Goal: Check status: Check status

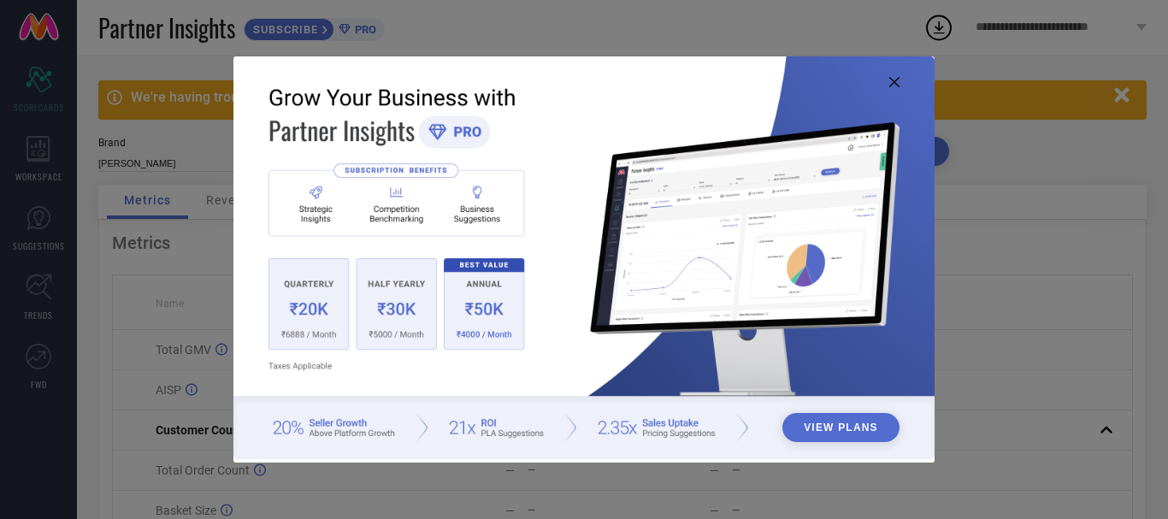
click at [895, 86] on icon at bounding box center [894, 82] width 10 height 10
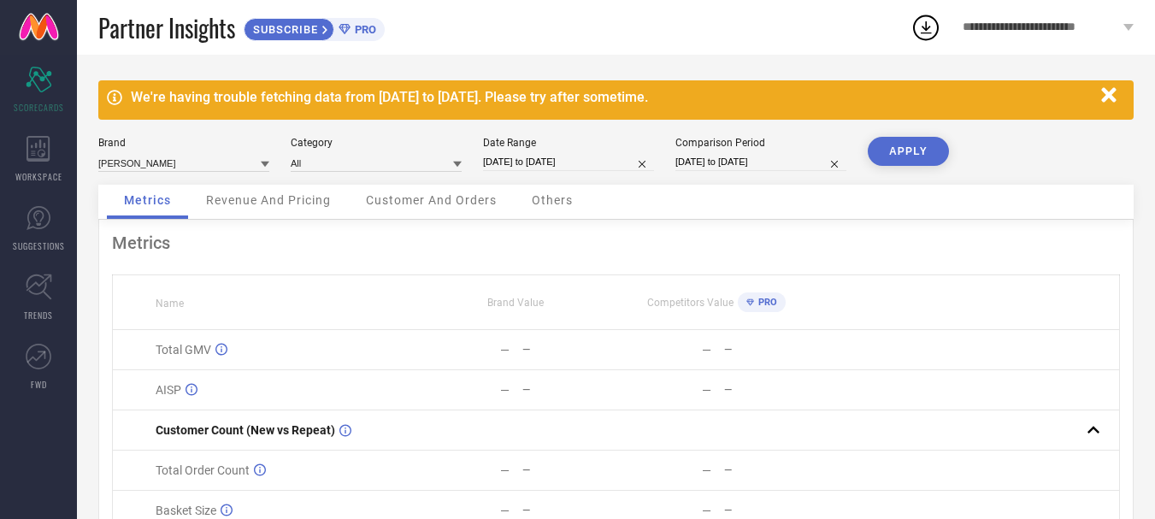
click at [501, 156] on input "[DATE] to [DATE]" at bounding box center [568, 162] width 171 height 18
select select "6"
select select "2025"
select select "7"
select select "2025"
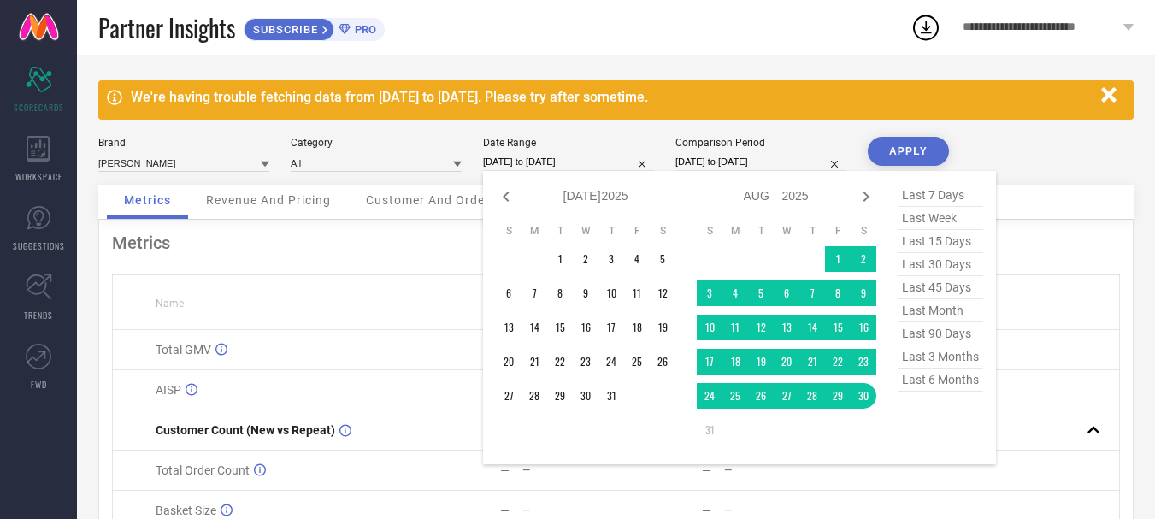
click at [1076, 324] on th at bounding box center [969, 302] width 302 height 55
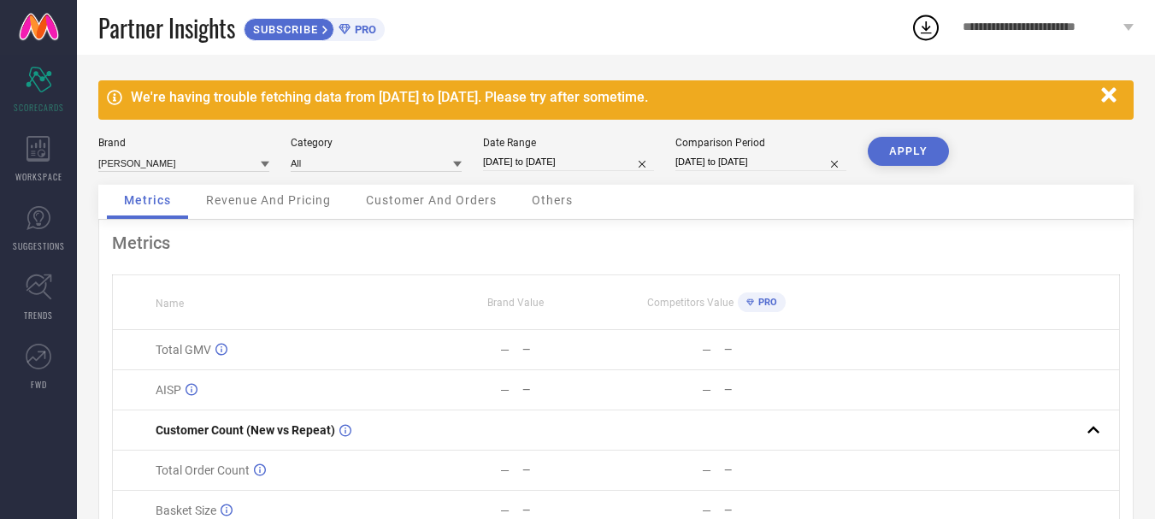
click at [331, 207] on span "Revenue And Pricing" at bounding box center [268, 200] width 125 height 14
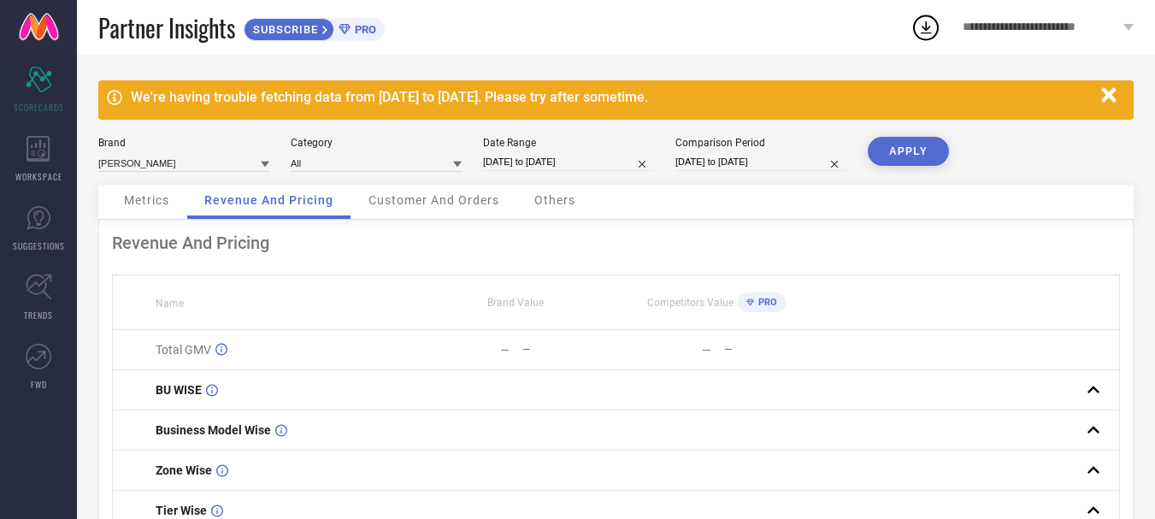
click at [416, 199] on span "Customer And Orders" at bounding box center [434, 200] width 131 height 14
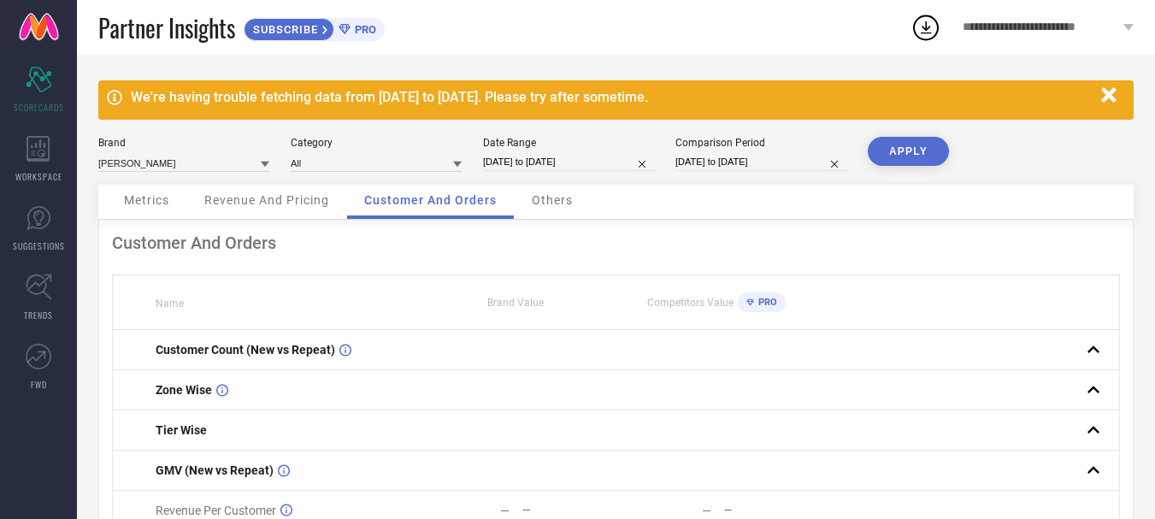
click at [1103, 101] on icon "button" at bounding box center [1108, 94] width 15 height 15
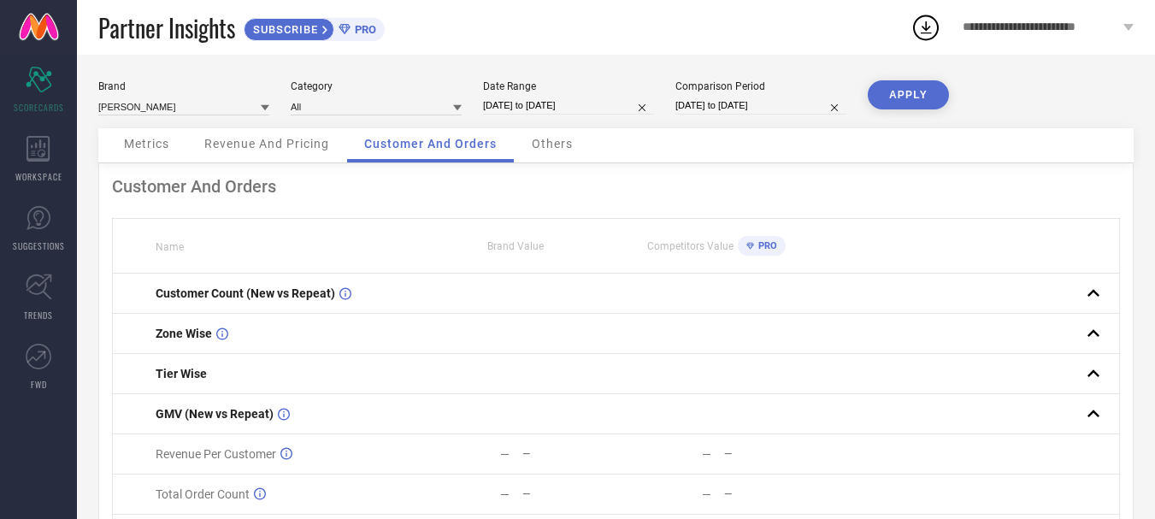
select select "6"
select select "2025"
select select "7"
select select "2025"
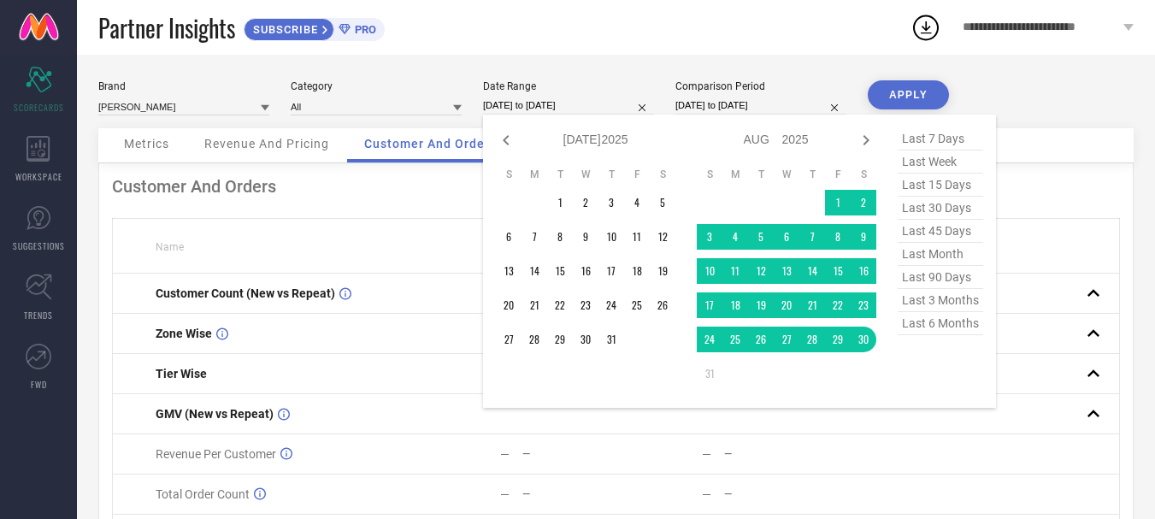
click at [515, 97] on input "[DATE] to [DATE]" at bounding box center [568, 106] width 171 height 18
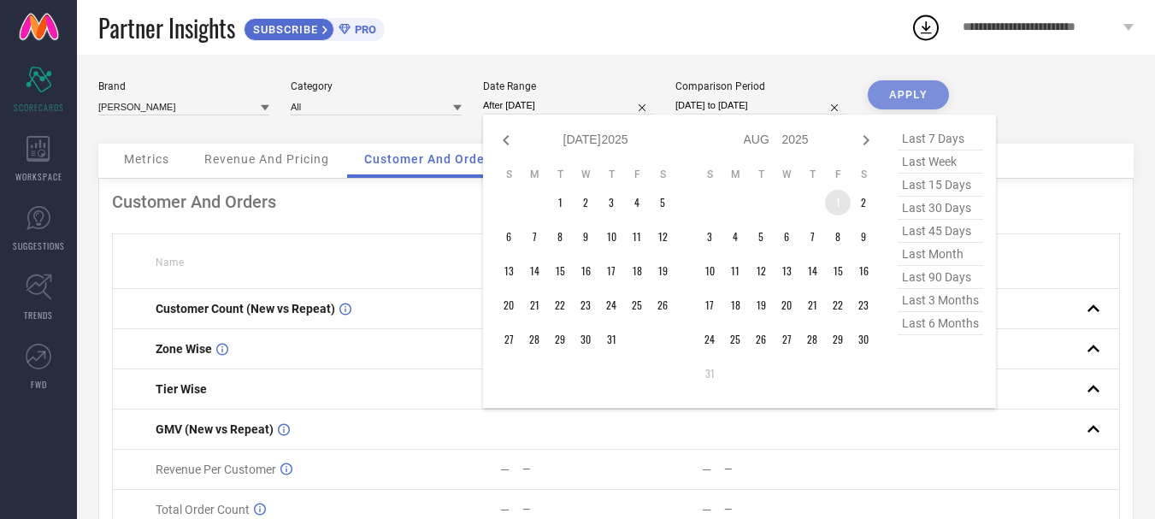
click at [836, 204] on td "1" at bounding box center [838, 203] width 26 height 26
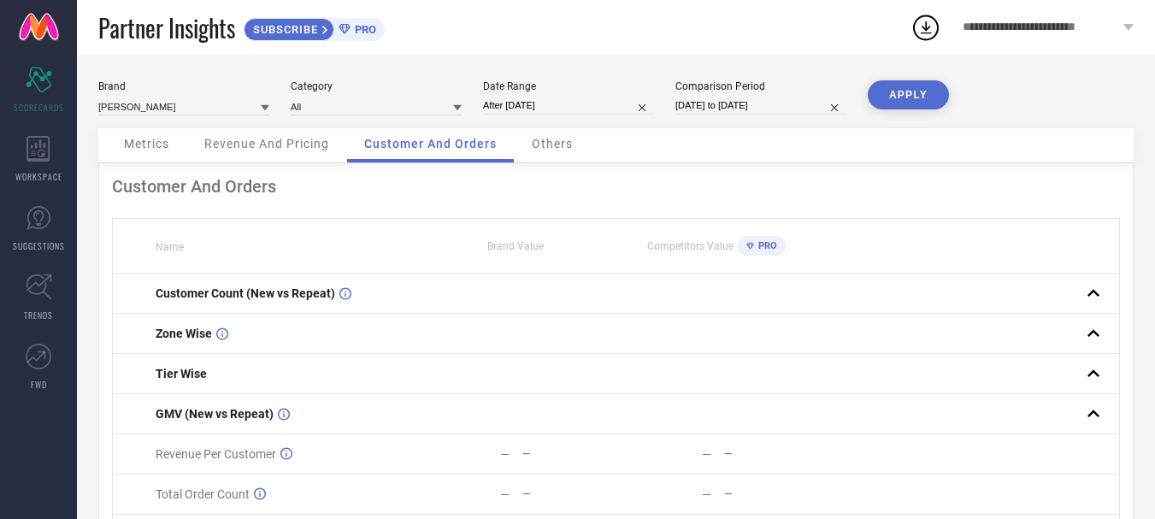
type input "[DATE] to [DATE]"
click at [897, 100] on button "APPLY" at bounding box center [908, 94] width 81 height 29
